Goal: Check status: Check status

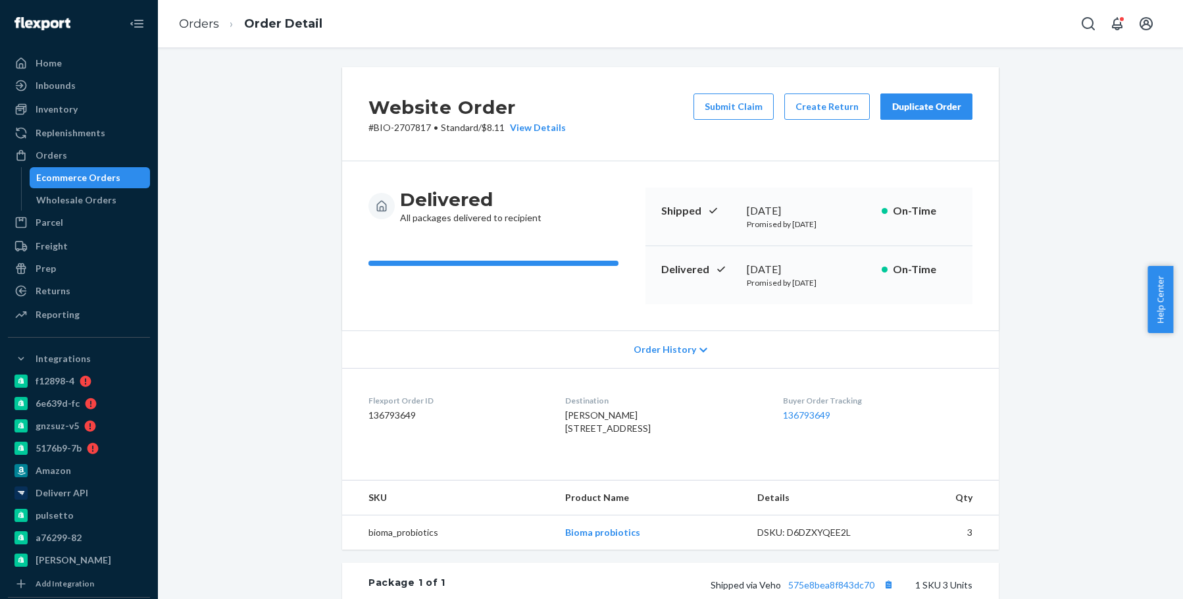
click at [1074, 24] on div "Orders Order Detail" at bounding box center [670, 23] width 1025 height 47
click at [1089, 20] on icon "Open Search Box" at bounding box center [1088, 24] width 16 height 16
click at [1001, 30] on div at bounding box center [996, 24] width 210 height 26
click at [983, 14] on div at bounding box center [996, 24] width 210 height 26
click at [978, 16] on div at bounding box center [996, 24] width 210 height 26
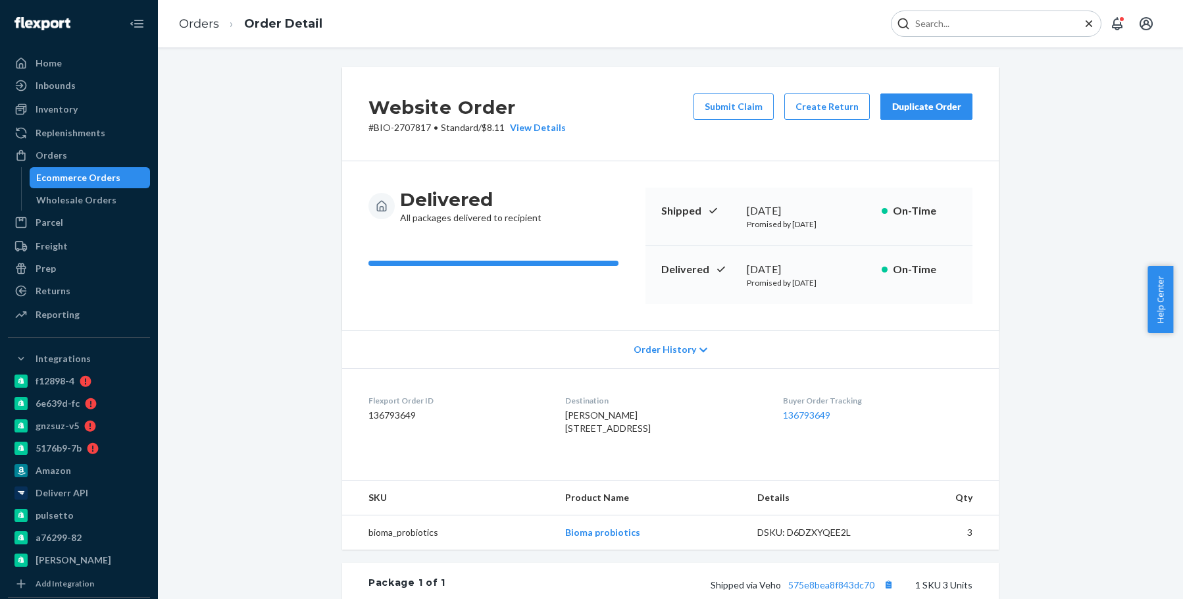
click at [971, 19] on input "Search Input" at bounding box center [991, 23] width 162 height 13
paste input "1281034"
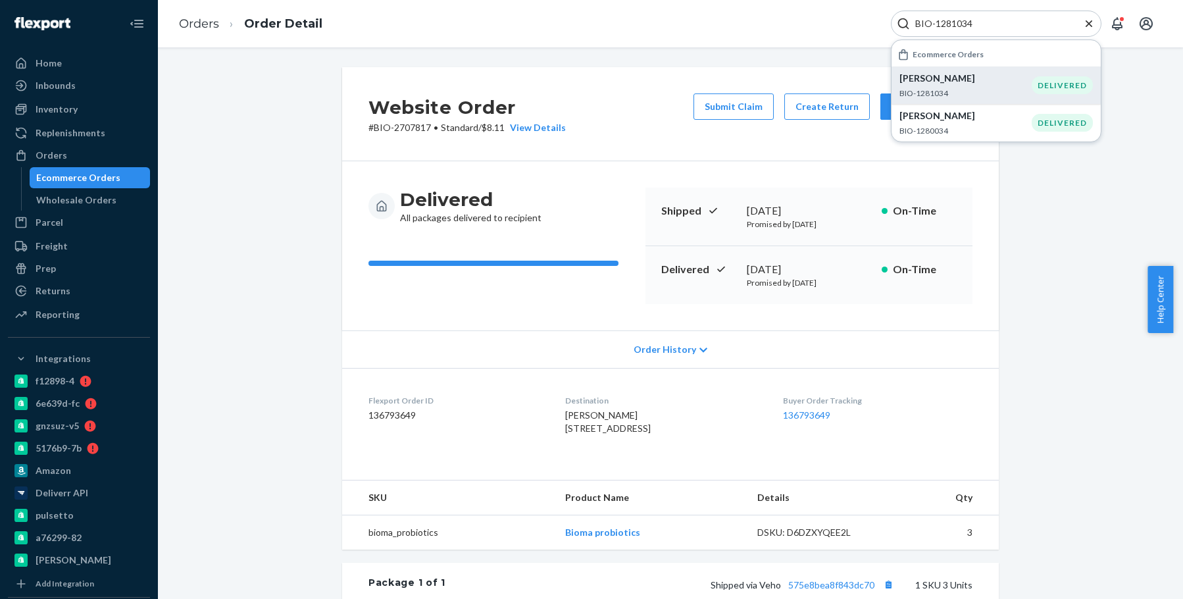
type input "BIO-1281034"
click at [966, 89] on p "BIO-1281034" at bounding box center [965, 92] width 132 height 11
drag, startPoint x: 825, startPoint y: 268, endPoint x: 744, endPoint y: 266, distance: 80.9
click at [747, 266] on div "[DATE]" at bounding box center [809, 269] width 124 height 15
copy div "[DATE]"
